Goal: Find specific page/section: Find specific page/section

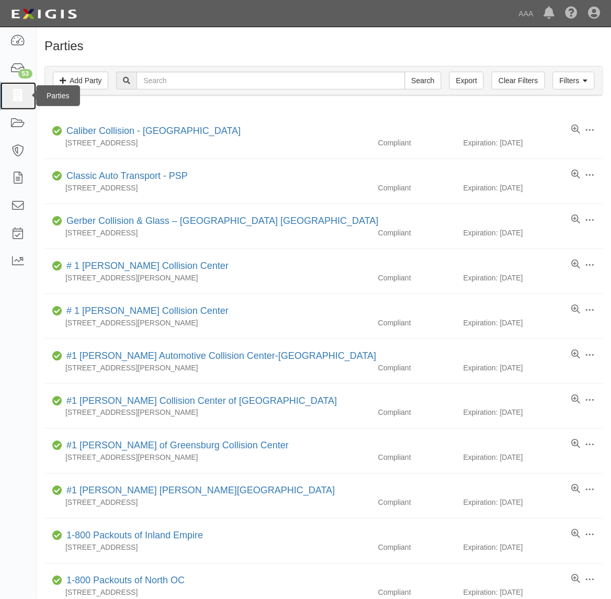
click at [21, 94] on icon at bounding box center [17, 96] width 15 height 12
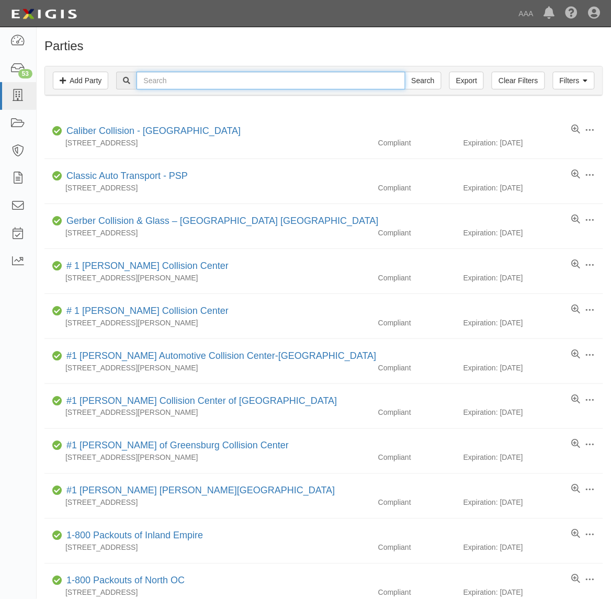
click at [189, 76] on input "text" at bounding box center [271, 81] width 269 height 18
paste input "CC103976"
type input "CC103976"
click at [428, 91] on div "Filters Add Party Clear Filters Export CC103976 Search Filters" at bounding box center [324, 80] width 558 height 29
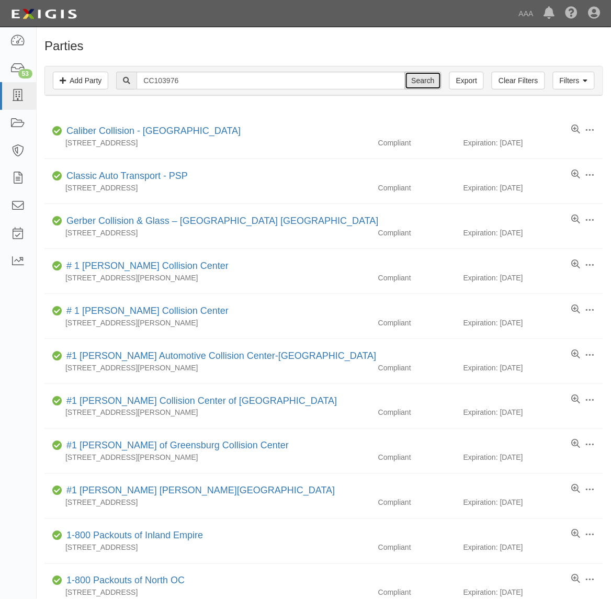
click at [429, 82] on input "Search" at bounding box center [423, 81] width 37 height 18
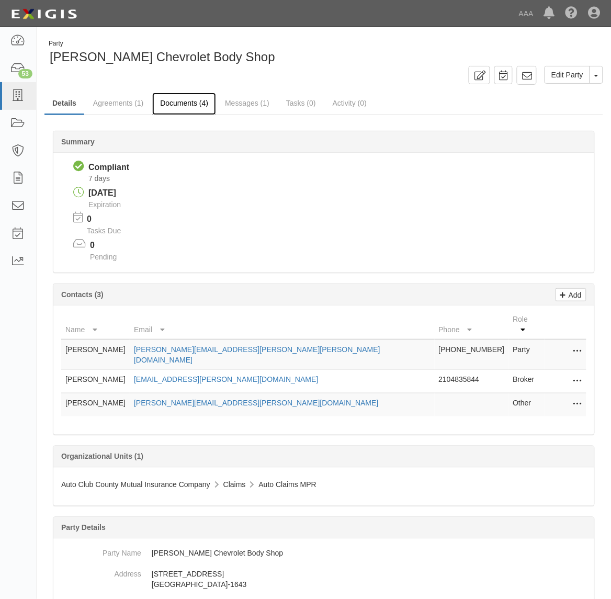
click at [170, 103] on link "Documents (4)" at bounding box center [184, 104] width 64 height 23
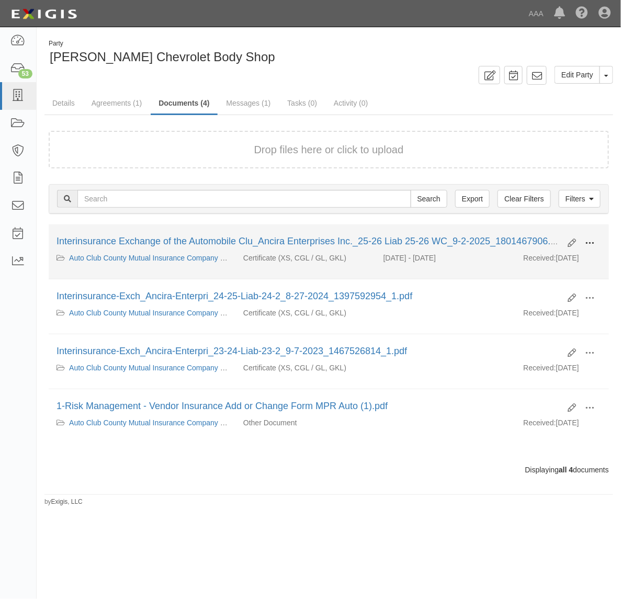
click at [586, 239] on span at bounding box center [589, 243] width 9 height 9
click at [551, 255] on link "View" at bounding box center [539, 258] width 83 height 19
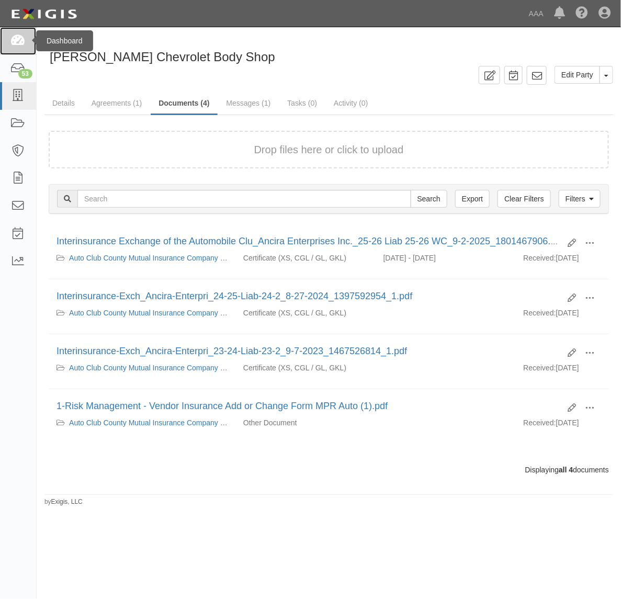
click at [23, 38] on icon at bounding box center [17, 41] width 15 height 12
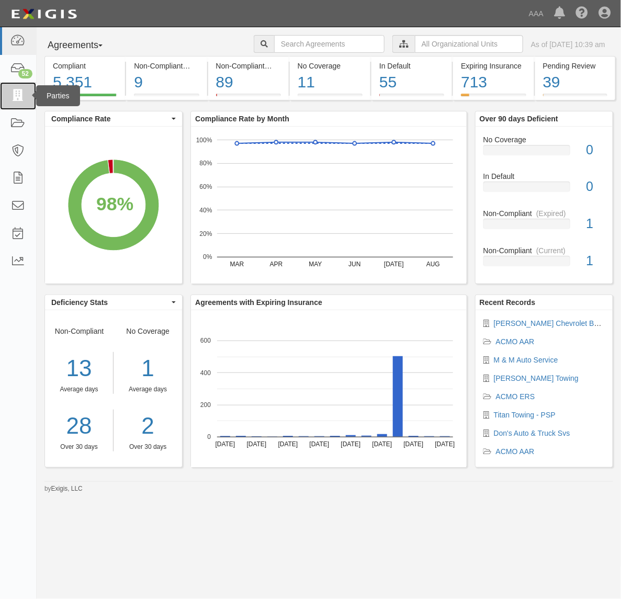
click at [17, 98] on icon at bounding box center [17, 96] width 15 height 12
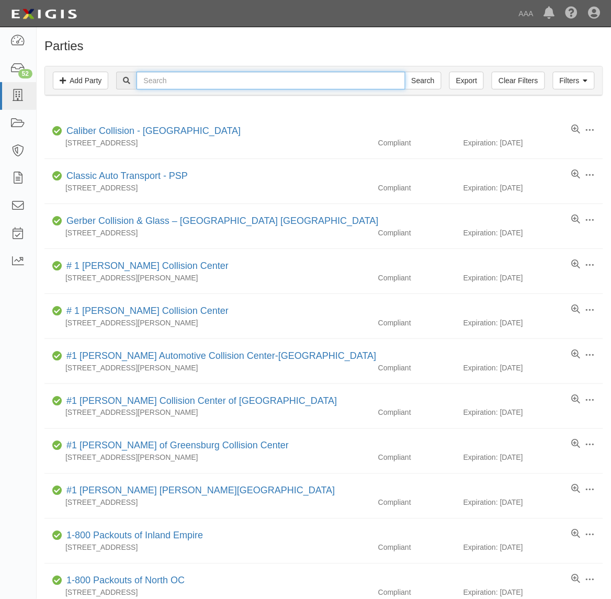
click at [164, 84] on input "text" at bounding box center [271, 81] width 269 height 18
type input "A & E Towing"
click at [405, 72] on input "Search" at bounding box center [423, 81] width 37 height 18
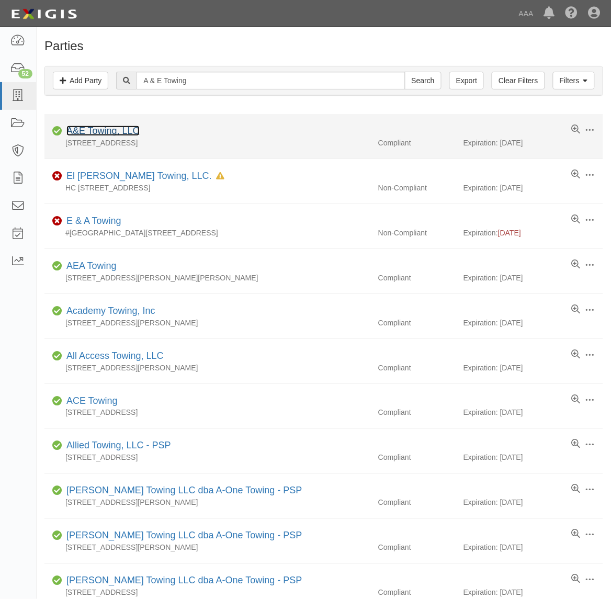
click at [121, 130] on link "A&E Towing, LLC" at bounding box center [102, 131] width 73 height 10
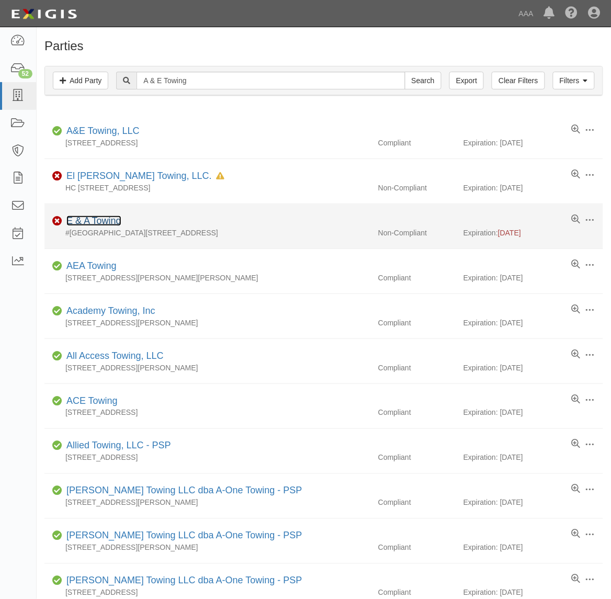
click at [88, 224] on link "E & A Towing" at bounding box center [93, 221] width 55 height 10
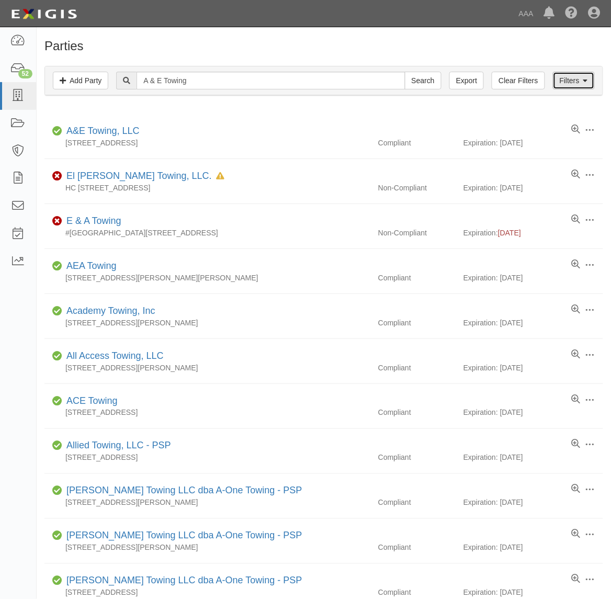
click at [566, 82] on link "Filters" at bounding box center [574, 81] width 42 height 18
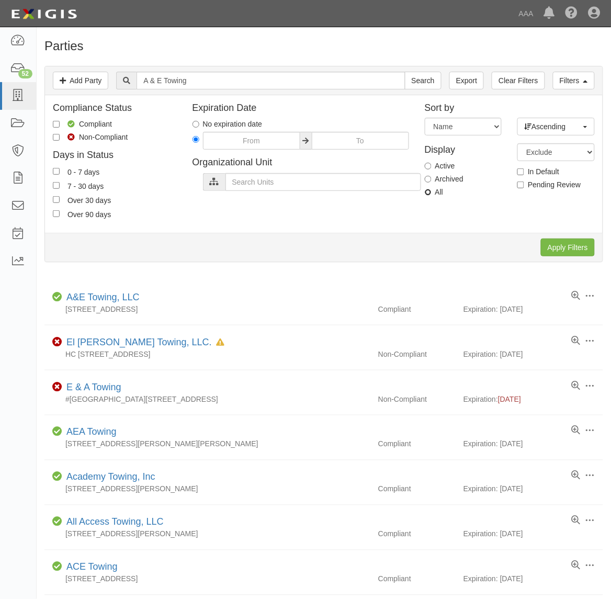
click at [431, 192] on input "All" at bounding box center [428, 192] width 7 height 7
radio input "true"
click at [570, 247] on input "Apply Filters" at bounding box center [568, 248] width 54 height 18
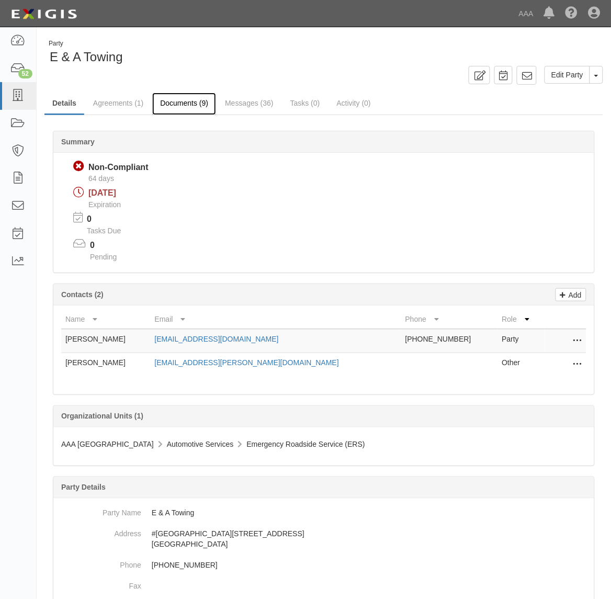
click at [185, 101] on link "Documents (9)" at bounding box center [184, 104] width 64 height 23
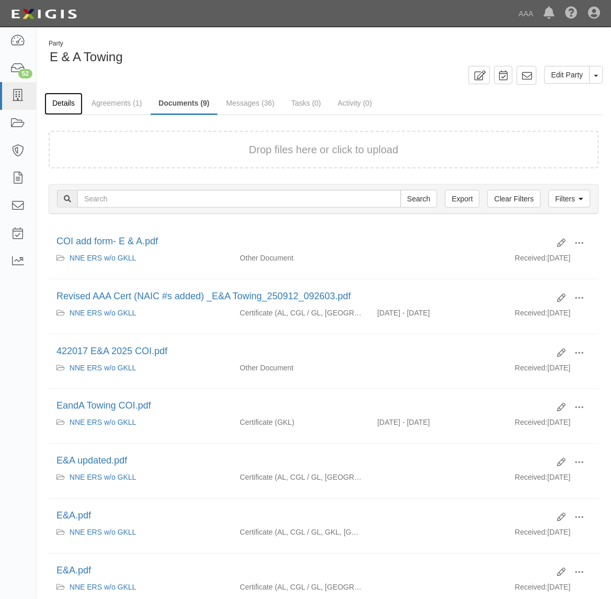
click at [63, 98] on link "Details" at bounding box center [63, 104] width 38 height 23
